Goal: Task Accomplishment & Management: Manage account settings

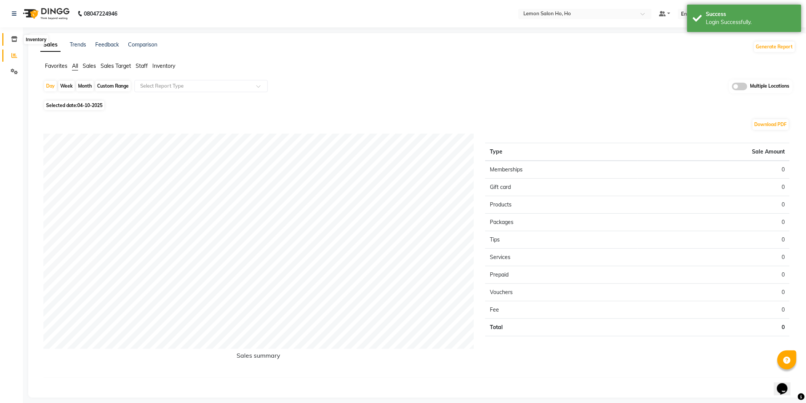
click at [16, 40] on icon at bounding box center [14, 39] width 6 height 6
select select
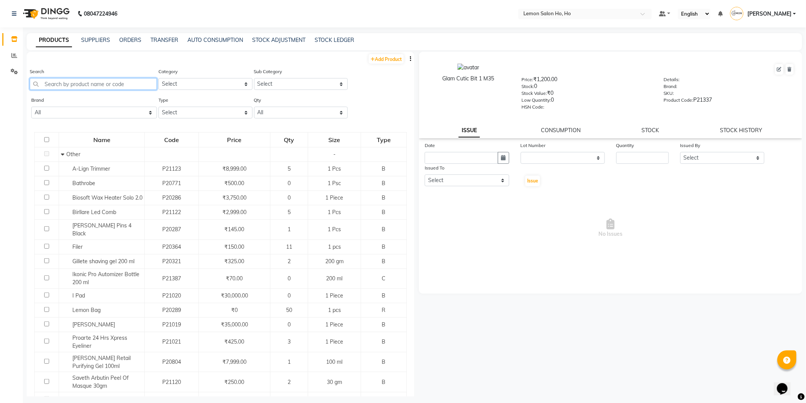
click at [80, 83] on input "text" at bounding box center [93, 84] width 127 height 12
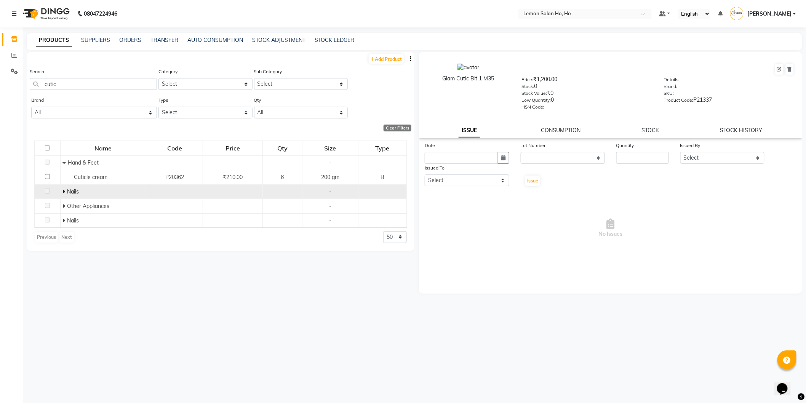
click at [63, 191] on icon at bounding box center [64, 191] width 3 height 5
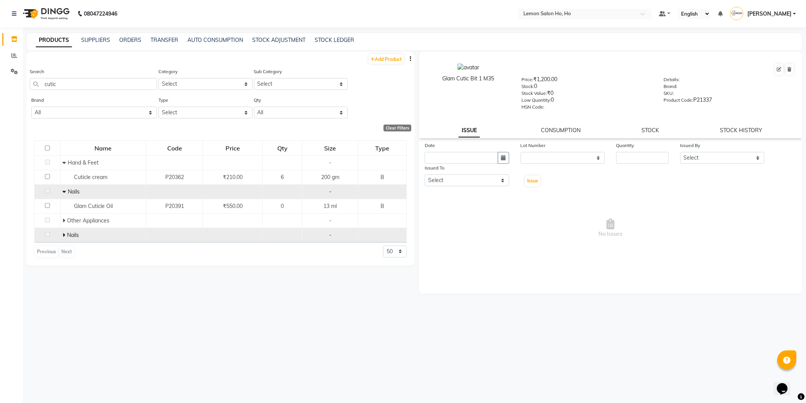
click at [63, 235] on icon at bounding box center [64, 234] width 3 height 5
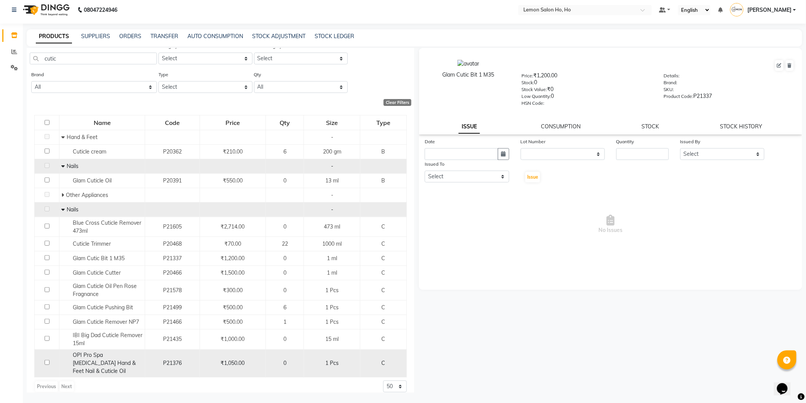
scroll to position [5, 0]
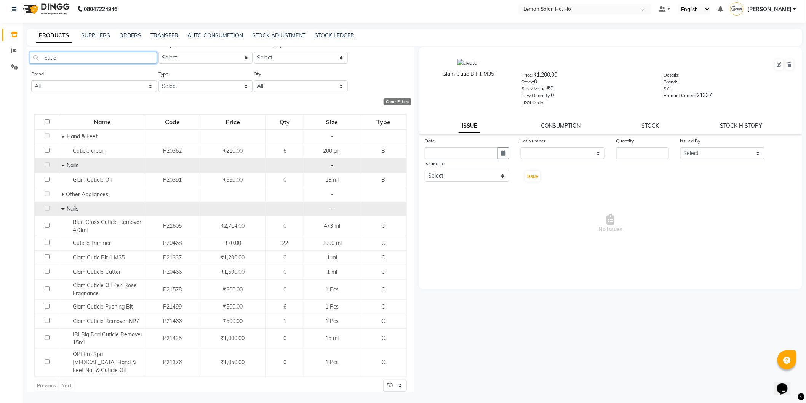
click at [76, 58] on input "cutic" at bounding box center [93, 58] width 127 height 12
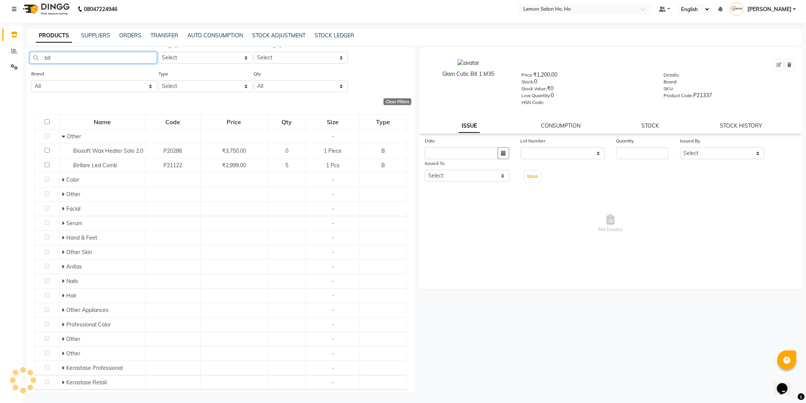
scroll to position [0, 0]
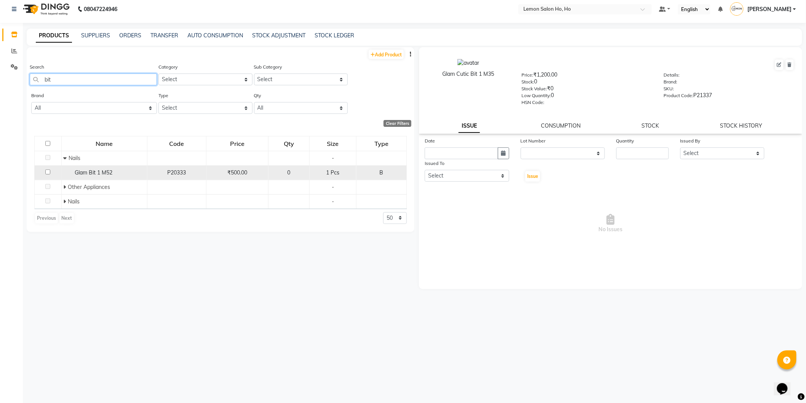
type input "bit"
click at [111, 173] on span "Glam Bit 1 M52" at bounding box center [94, 172] width 38 height 7
select select
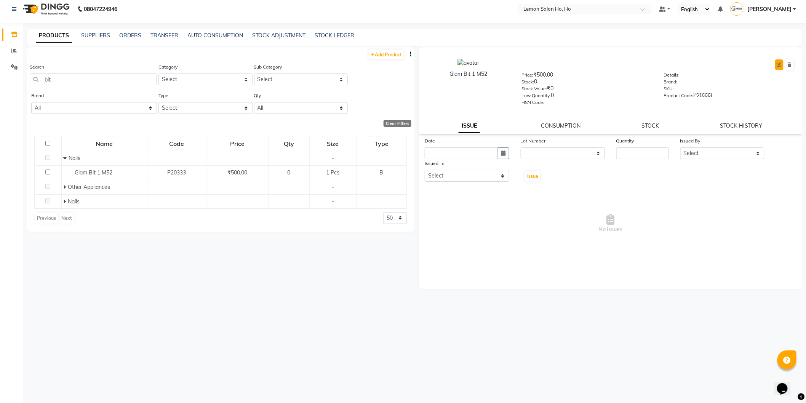
click at [776, 63] on button at bounding box center [780, 64] width 8 height 11
select select "B"
select select "213701200"
select select "true"
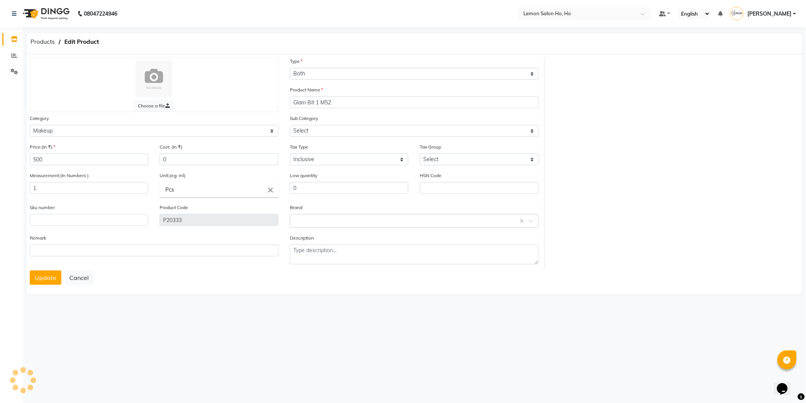
select select "213701202"
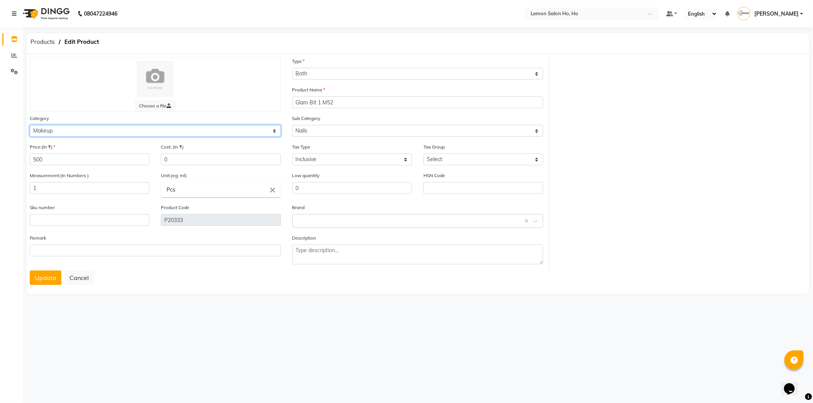
click at [67, 131] on select "Select Hair Skin Makeup Personal Care Appliances Beard Waxing Disposable Thread…" at bounding box center [155, 131] width 251 height 12
select select "213703050"
click at [30, 125] on select "Select Hair Skin Makeup Personal Care Appliances Beard Waxing Disposable Thread…" at bounding box center [155, 131] width 251 height 12
select select
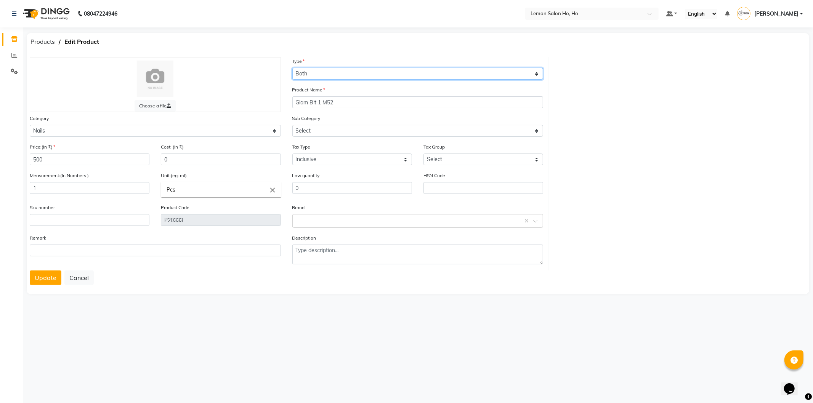
click at [332, 72] on select "Select Type Both Retail Consumable" at bounding box center [417, 74] width 251 height 12
select select "C"
click at [292, 68] on select "Select Type Both Retail Consumable" at bounding box center [417, 74] width 251 height 12
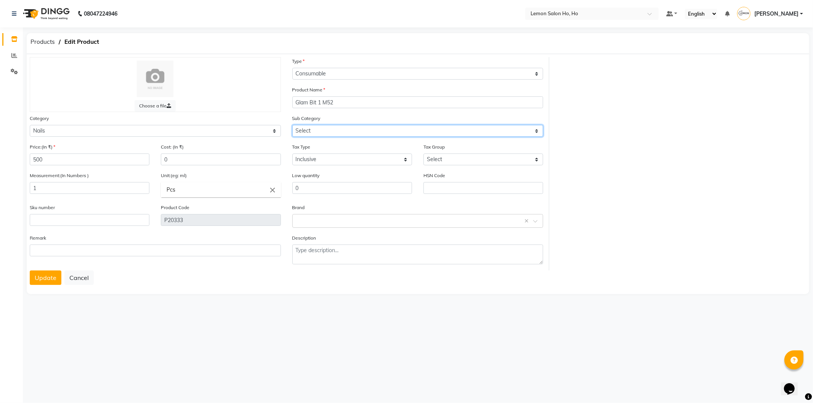
click at [328, 132] on select "Select Nails" at bounding box center [417, 131] width 251 height 12
select select "2137030501"
click at [292, 125] on select "Select Nails" at bounding box center [417, 131] width 251 height 12
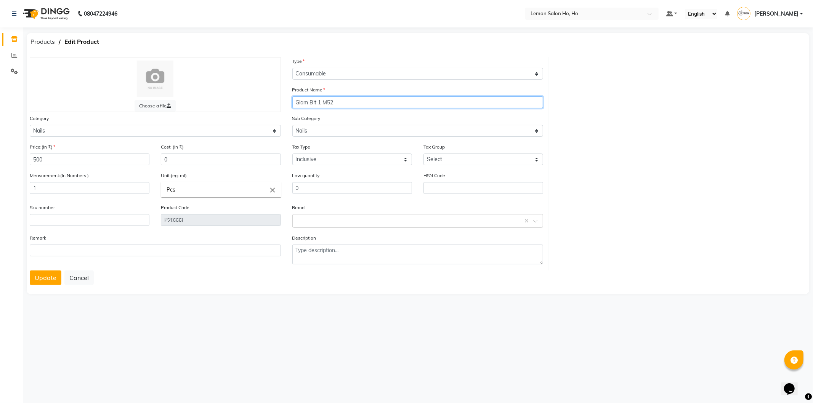
drag, startPoint x: 310, startPoint y: 101, endPoint x: 349, endPoint y: 121, distance: 43.8
click at [310, 101] on input "Glam Bit 1 M52" at bounding box center [417, 102] width 251 height 12
type input "Glam Removal Bit M52"
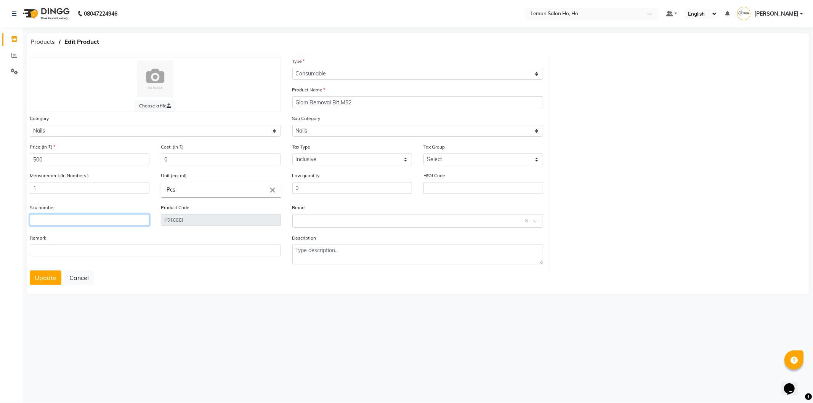
click at [71, 223] on input "text" at bounding box center [90, 220] width 120 height 12
type input "90002070"
click at [217, 158] on input "0" at bounding box center [221, 160] width 120 height 12
type input "300"
click at [534, 220] on span at bounding box center [538, 224] width 10 height 8
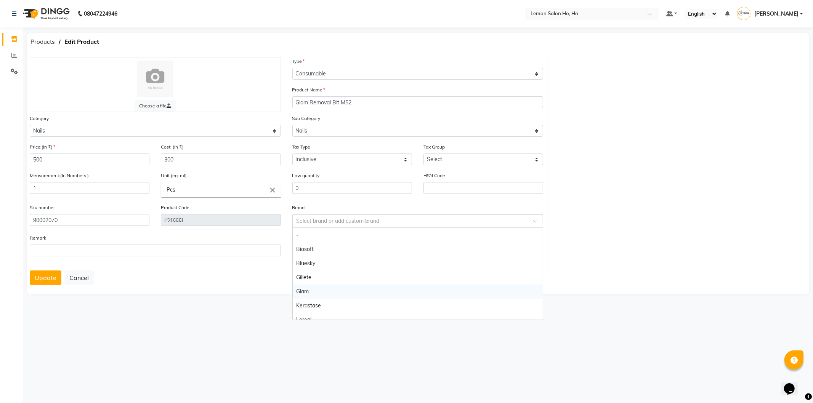
click at [338, 289] on div "Glam" at bounding box center [418, 292] width 250 height 14
click at [38, 281] on button "Update" at bounding box center [46, 278] width 32 height 14
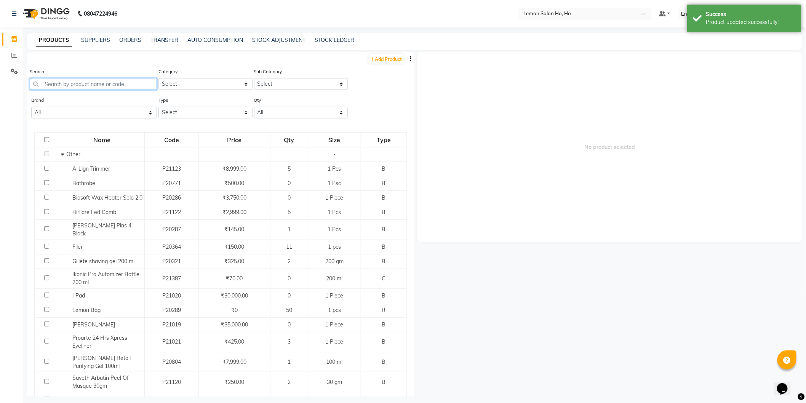
click at [82, 82] on input "text" at bounding box center [93, 84] width 127 height 12
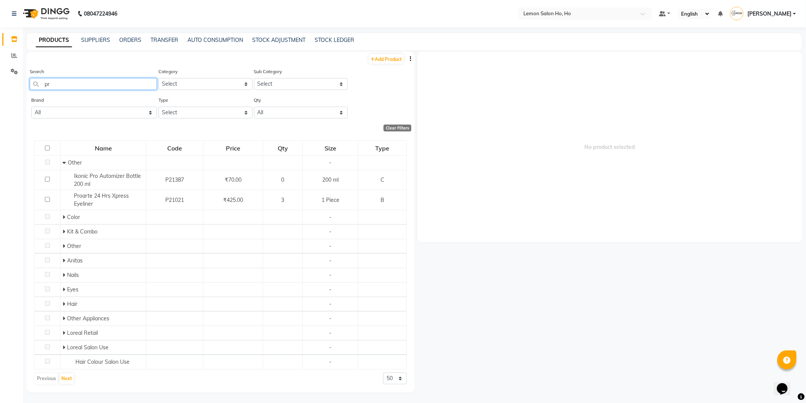
type input "p"
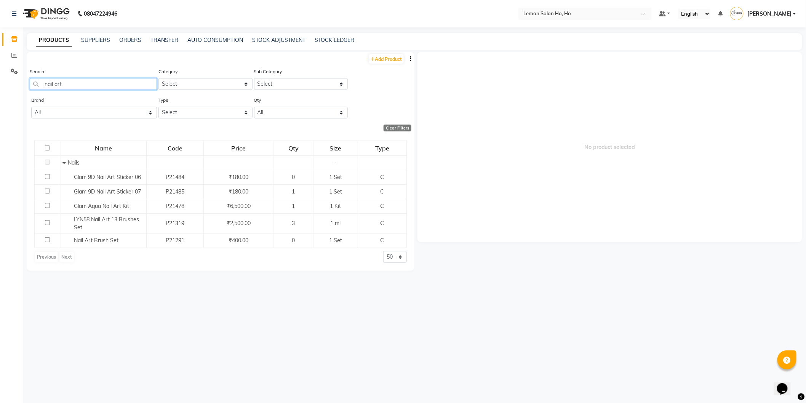
drag, startPoint x: 73, startPoint y: 84, endPoint x: 34, endPoint y: 90, distance: 39.7
click at [34, 90] on div "Search nail art" at bounding box center [93, 81] width 127 height 29
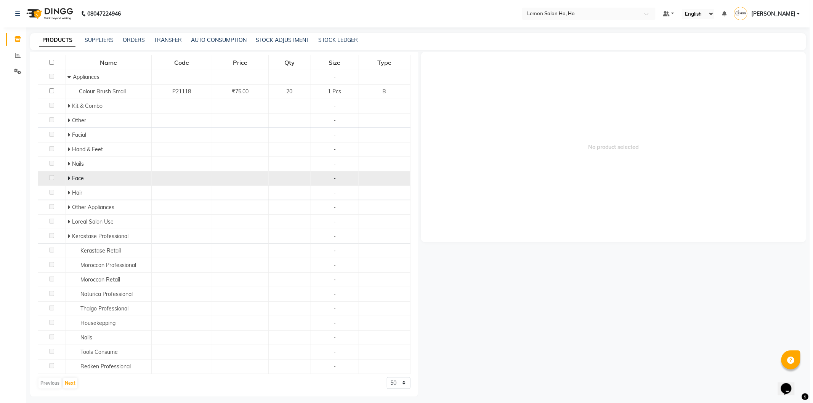
scroll to position [87, 0]
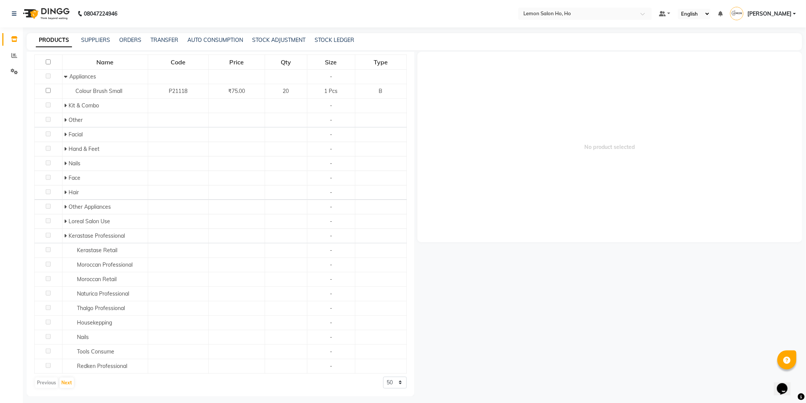
type input "brush"
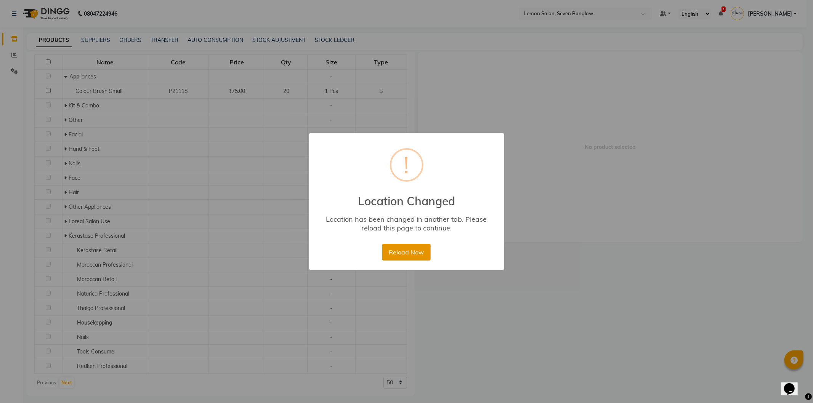
click at [406, 253] on button "Reload Now" at bounding box center [406, 252] width 48 height 17
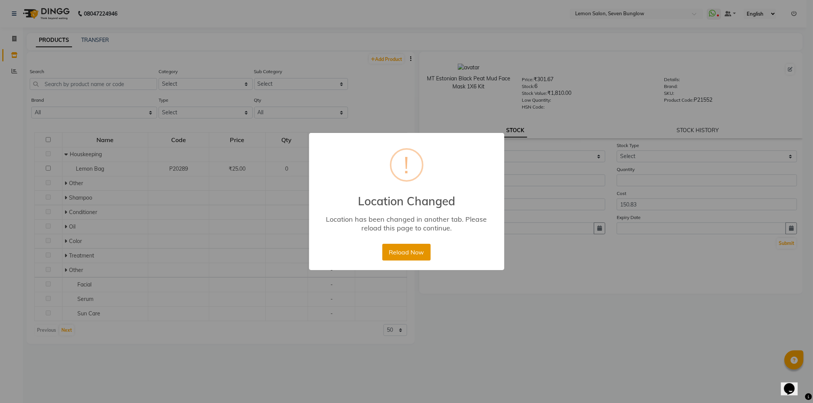
click at [401, 246] on button "Reload Now" at bounding box center [406, 252] width 48 height 17
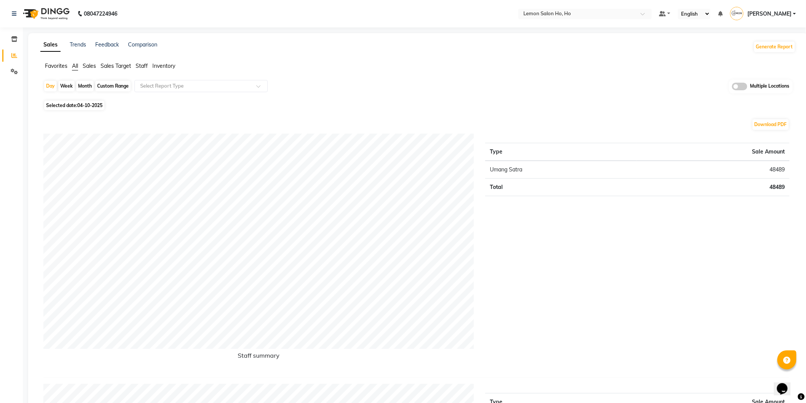
click at [770, 16] on span "[PERSON_NAME]" at bounding box center [770, 14] width 44 height 8
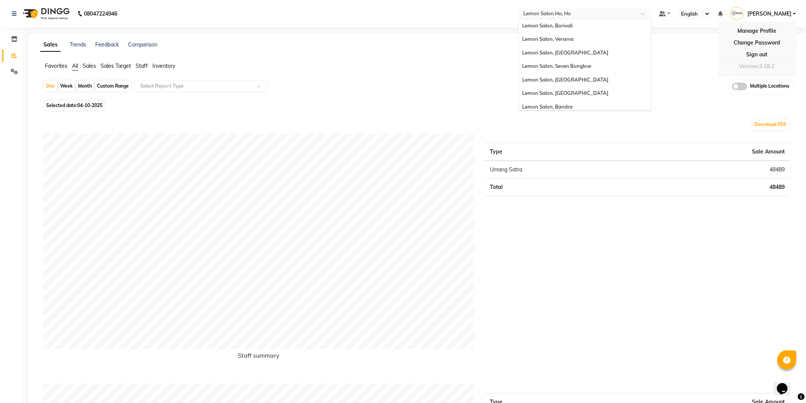
click at [572, 16] on input "text" at bounding box center [578, 15] width 111 height 8
click at [578, 52] on span "Lemon Salon, Seven Bunglow" at bounding box center [557, 52] width 69 height 6
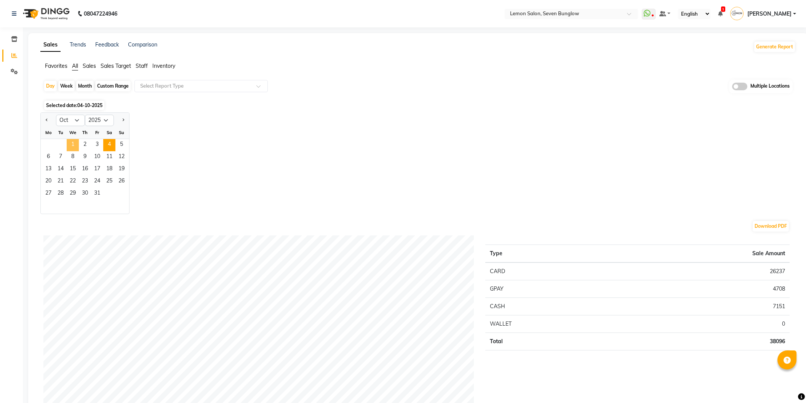
select select "10"
select select "2025"
click at [94, 144] on span "3" at bounding box center [97, 145] width 12 height 12
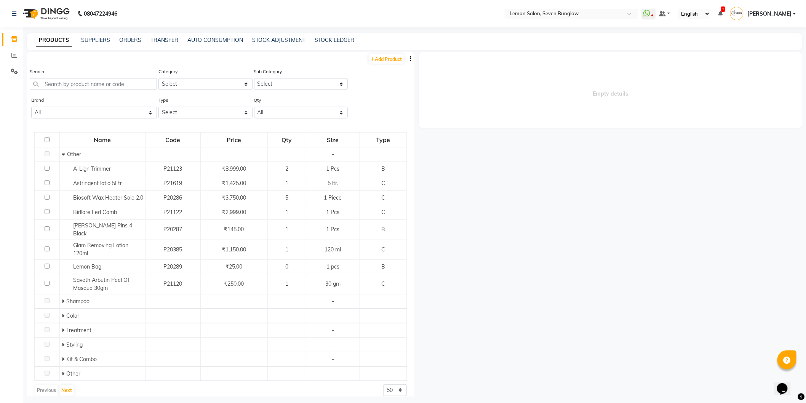
click at [771, 14] on span "[PERSON_NAME]" at bounding box center [770, 14] width 44 height 8
click at [750, 55] on link "Sign out" at bounding box center [758, 55] width 70 height 12
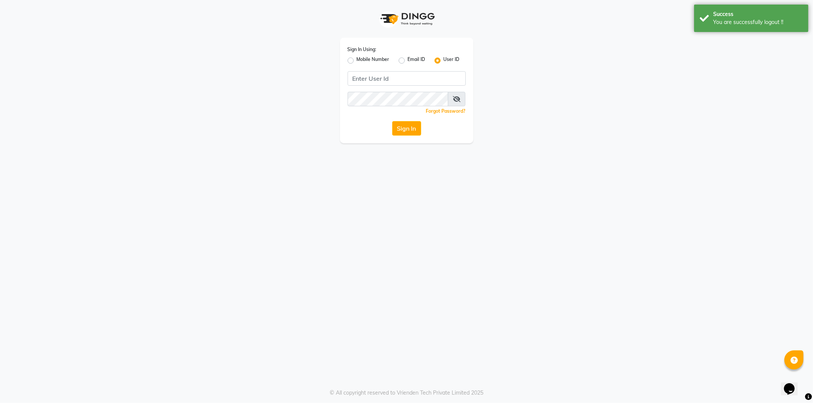
click at [357, 60] on label "Mobile Number" at bounding box center [373, 60] width 33 height 9
click at [357, 60] on input "Mobile Number" at bounding box center [359, 58] width 5 height 5
radio input "true"
radio input "false"
click at [383, 79] on input "Username" at bounding box center [419, 78] width 93 height 14
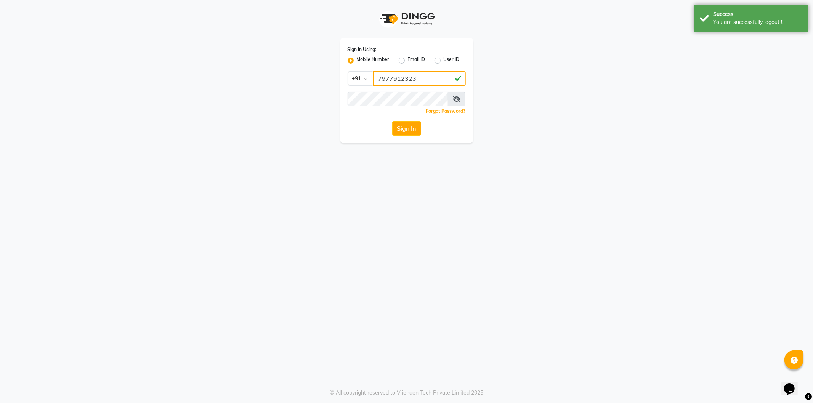
type input "7977912323"
click at [392, 121] on button "Sign In" at bounding box center [406, 128] width 29 height 14
